Goal: Browse casually

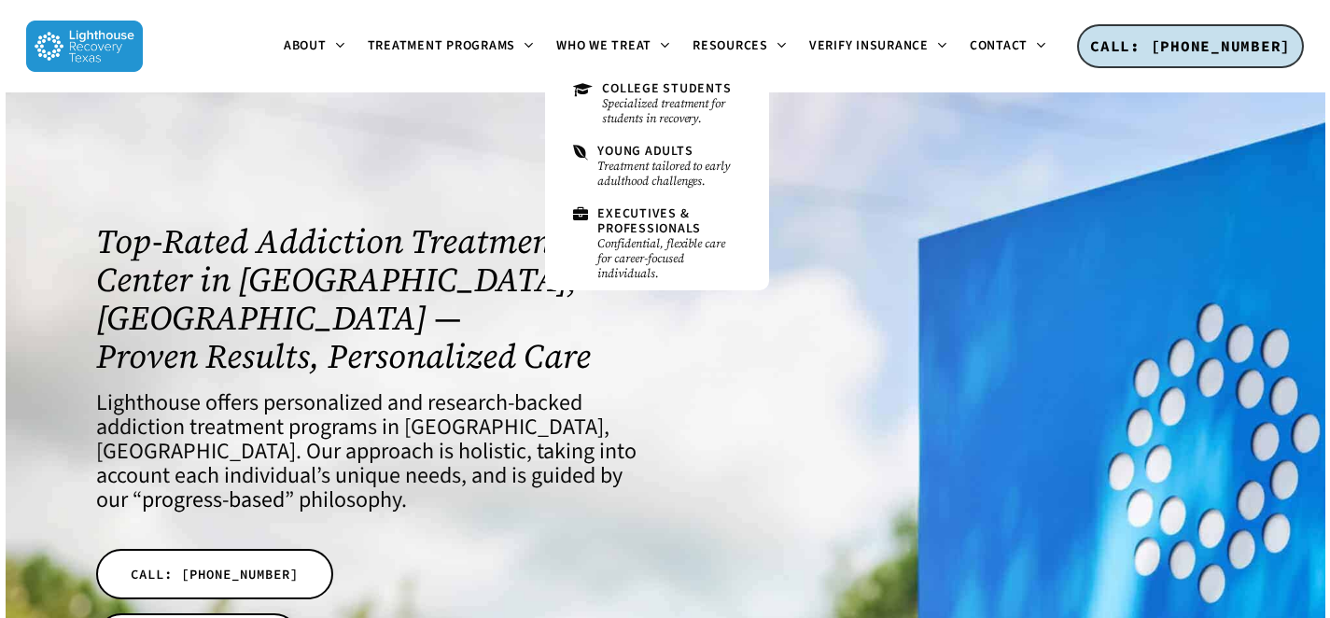
scroll to position [92, 0]
